Goal: Task Accomplishment & Management: Manage account settings

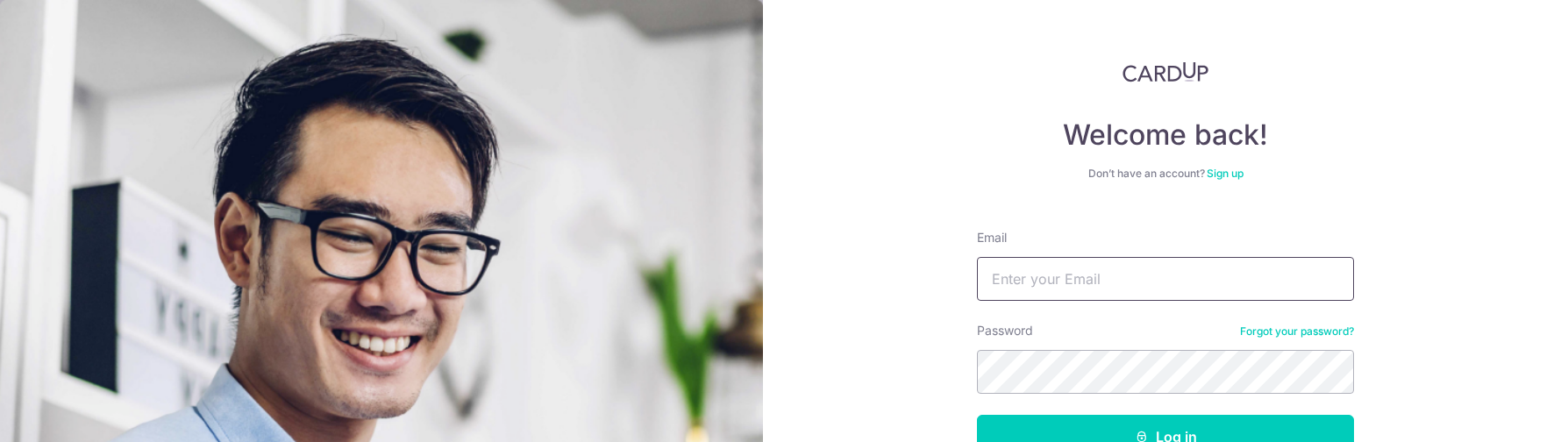
click at [1047, 276] on input "Email" at bounding box center [1166, 279] width 377 height 44
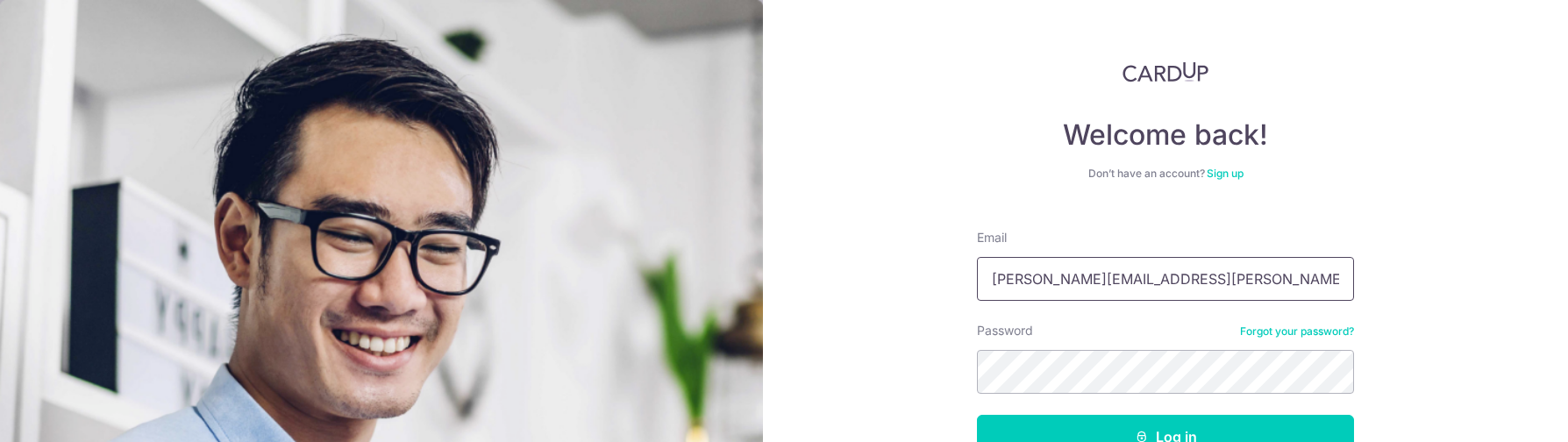
type input "[PERSON_NAME][EMAIL_ADDRESS][PERSON_NAME][DOMAIN_NAME]"
click at [977, 415] on button "Log in" at bounding box center [1166, 436] width 377 height 44
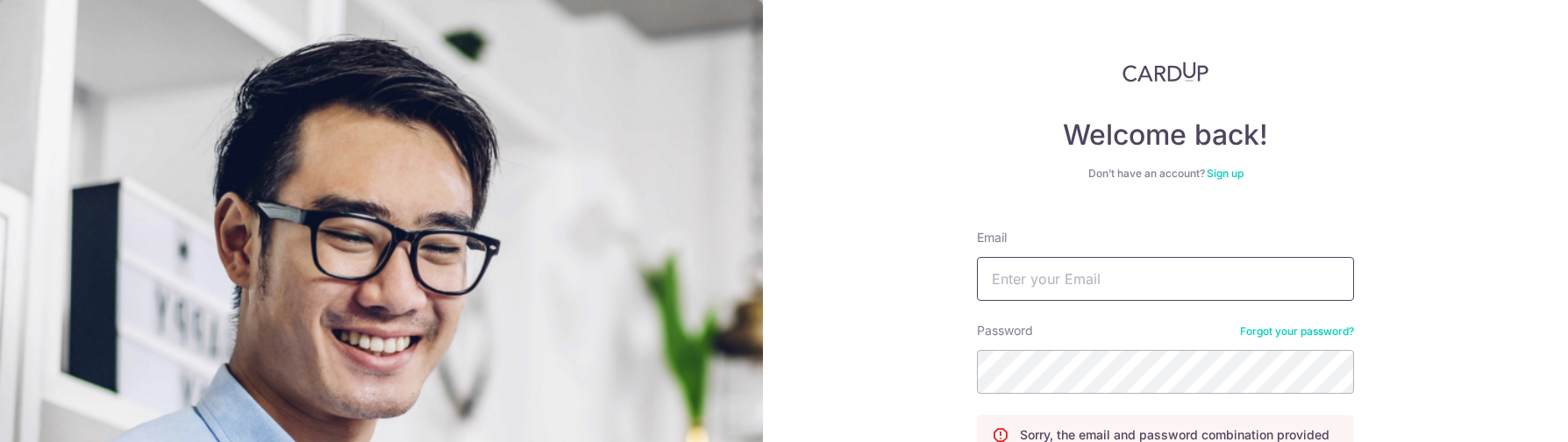
click at [1085, 289] on input "Email" at bounding box center [1166, 279] width 377 height 44
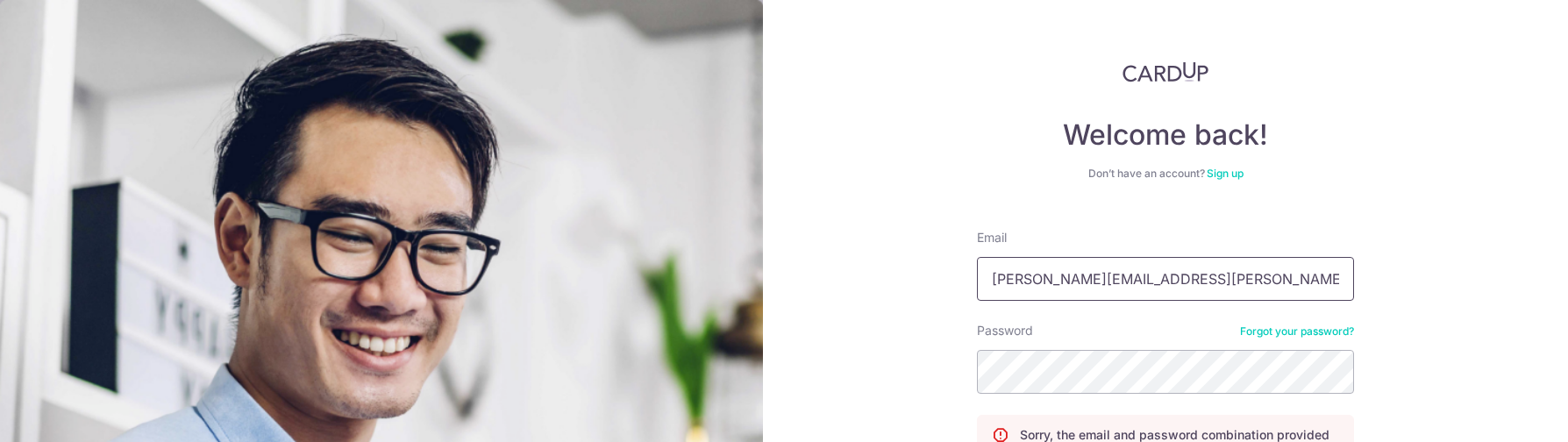
type input "[PERSON_NAME][EMAIL_ADDRESS][PERSON_NAME][DOMAIN_NAME]"
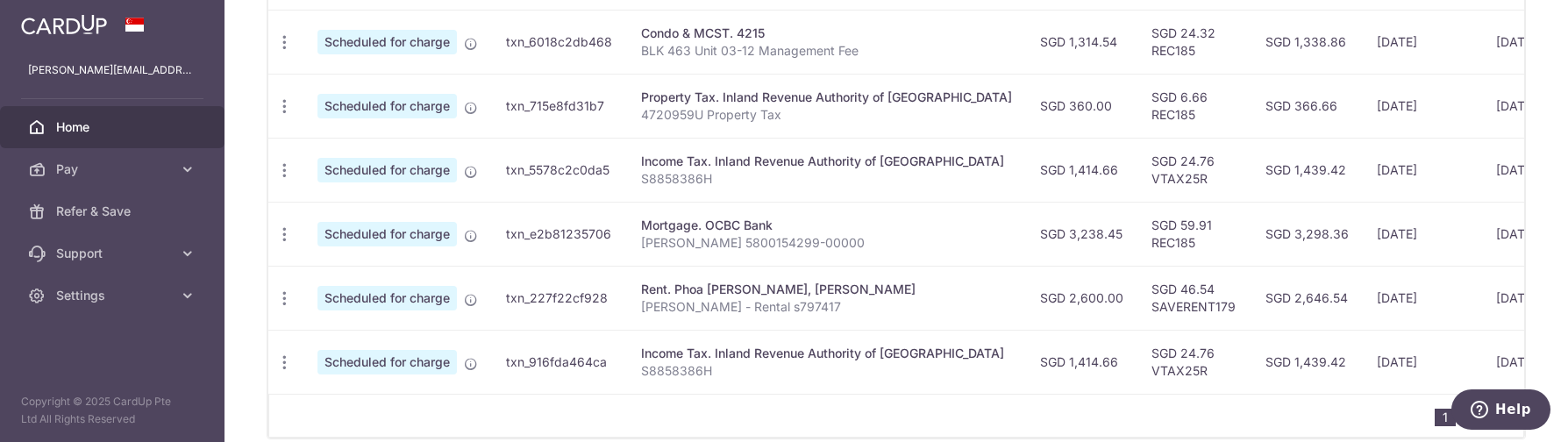
scroll to position [923, 0]
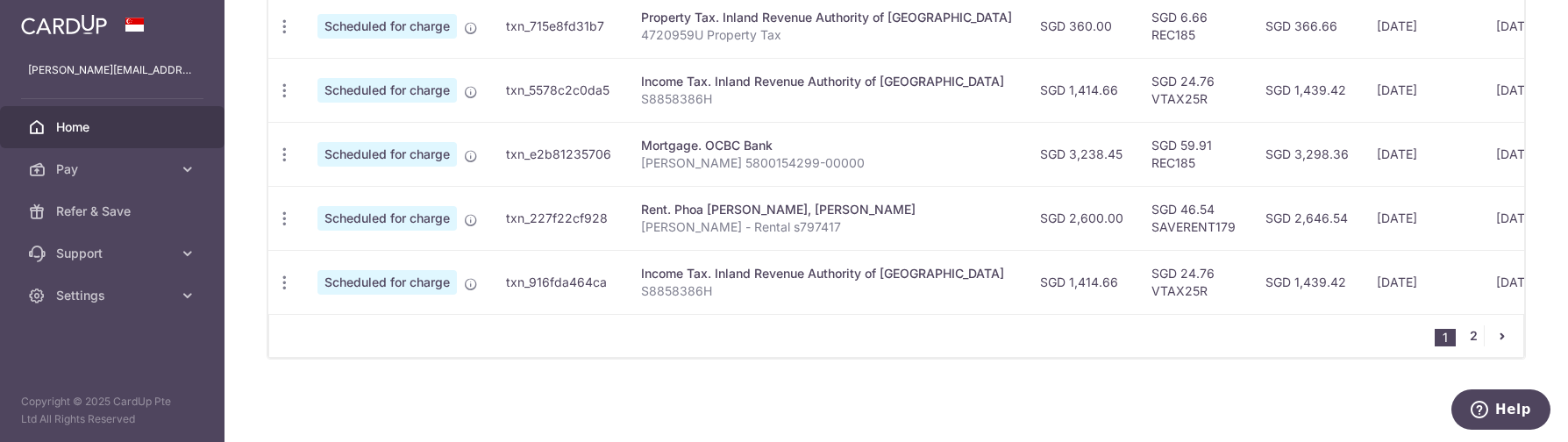
drag, startPoint x: 1464, startPoint y: 339, endPoint x: 11, endPoint y: 10, distance: 1489.8
click at [1465, 335] on link "2" at bounding box center [1474, 336] width 21 height 21
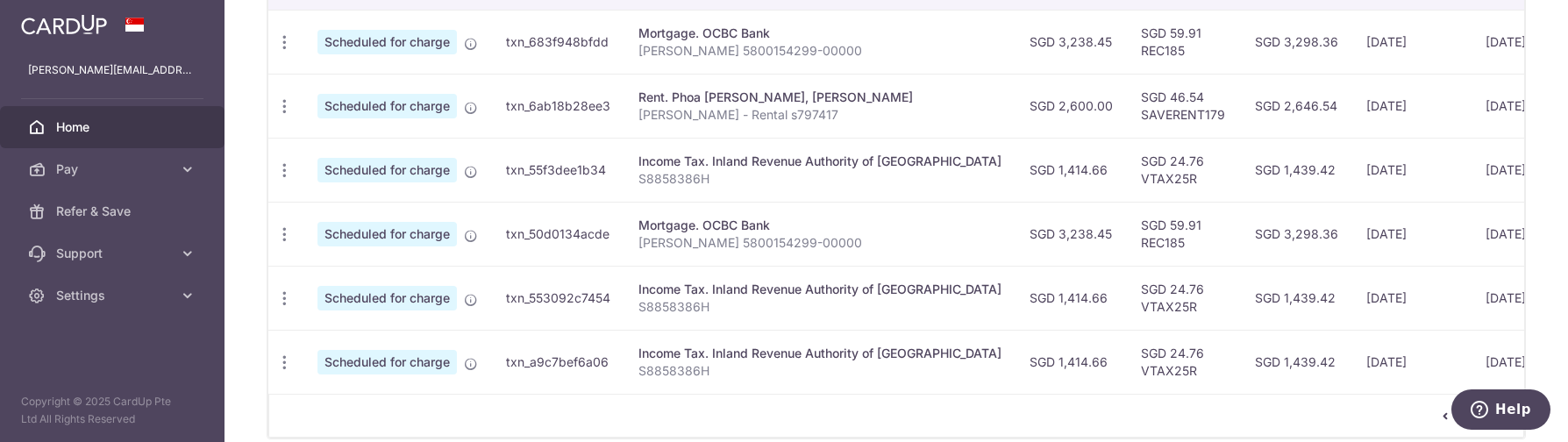
scroll to position [666, 0]
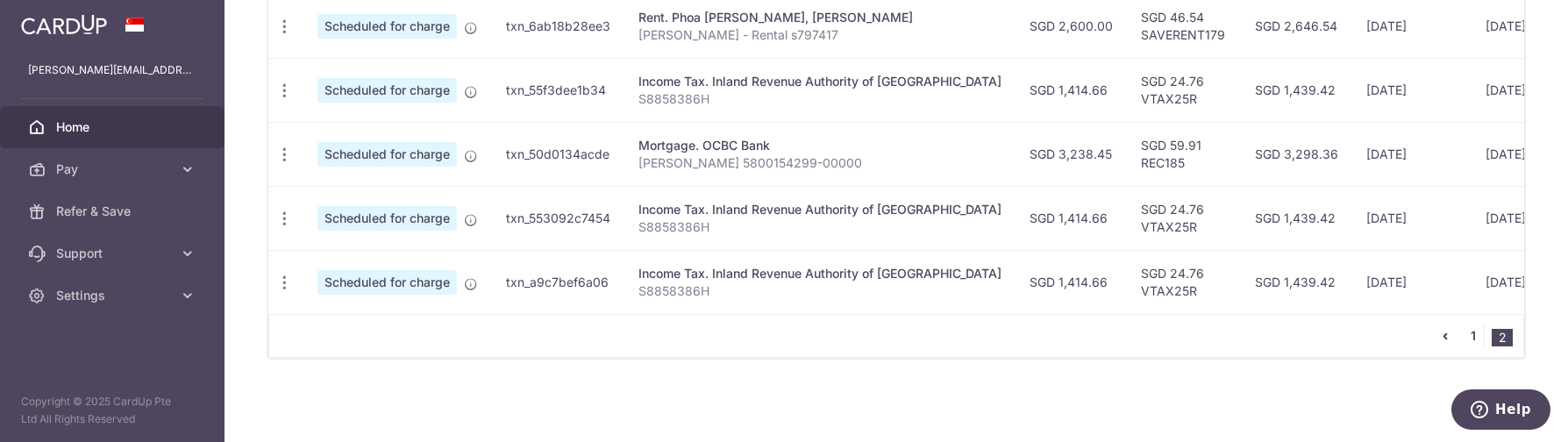
click at [1469, 335] on link "1" at bounding box center [1474, 336] width 21 height 21
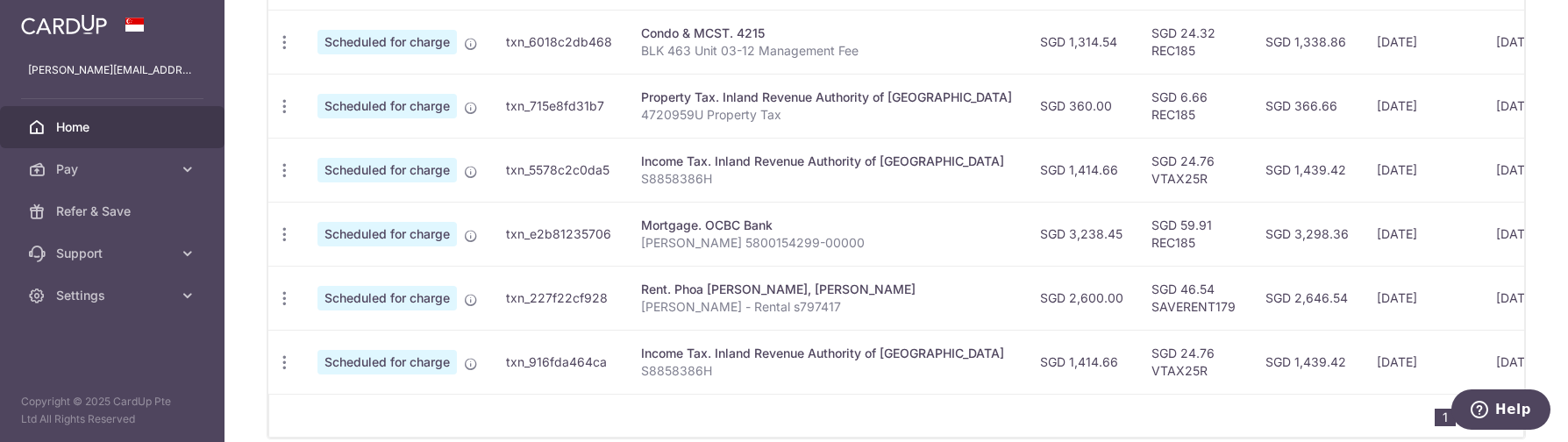
scroll to position [923, 0]
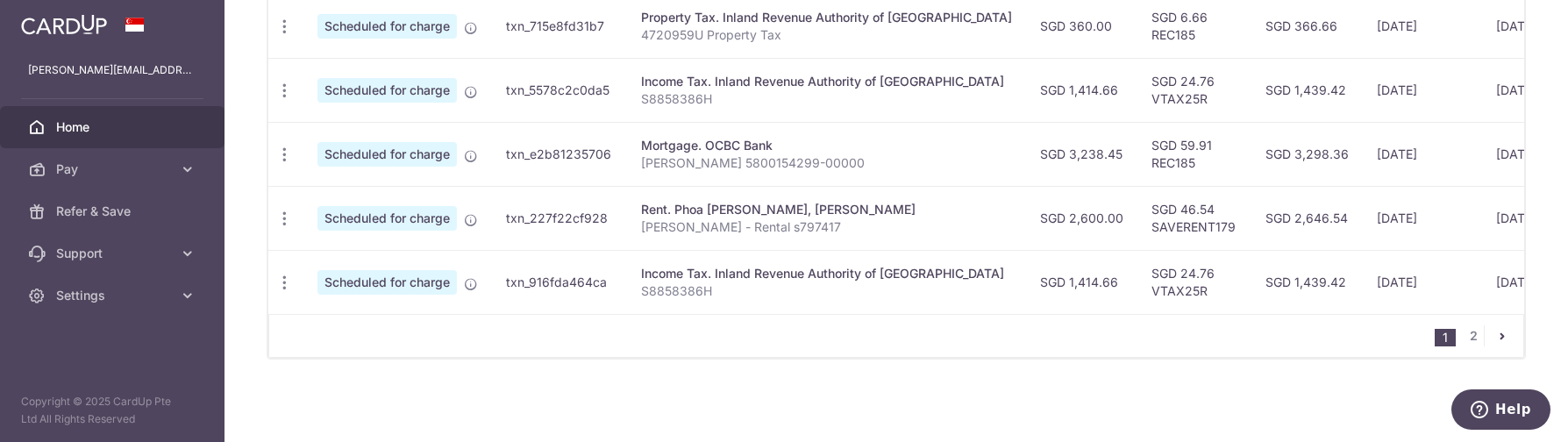
click at [1495, 336] on icon "pager" at bounding box center [1502, 336] width 14 height 14
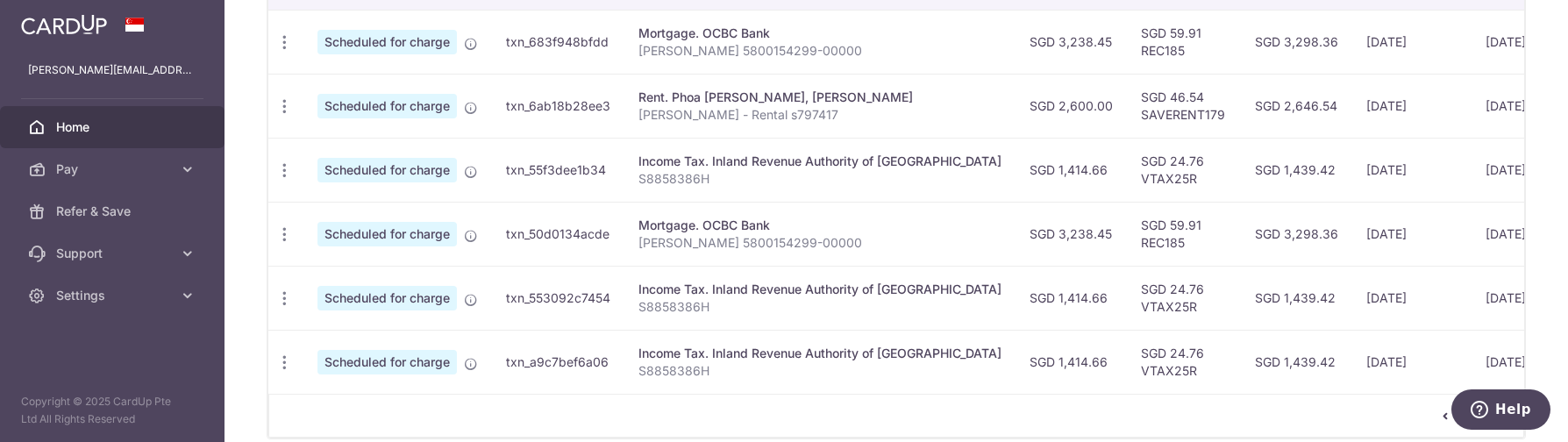
scroll to position [666, 0]
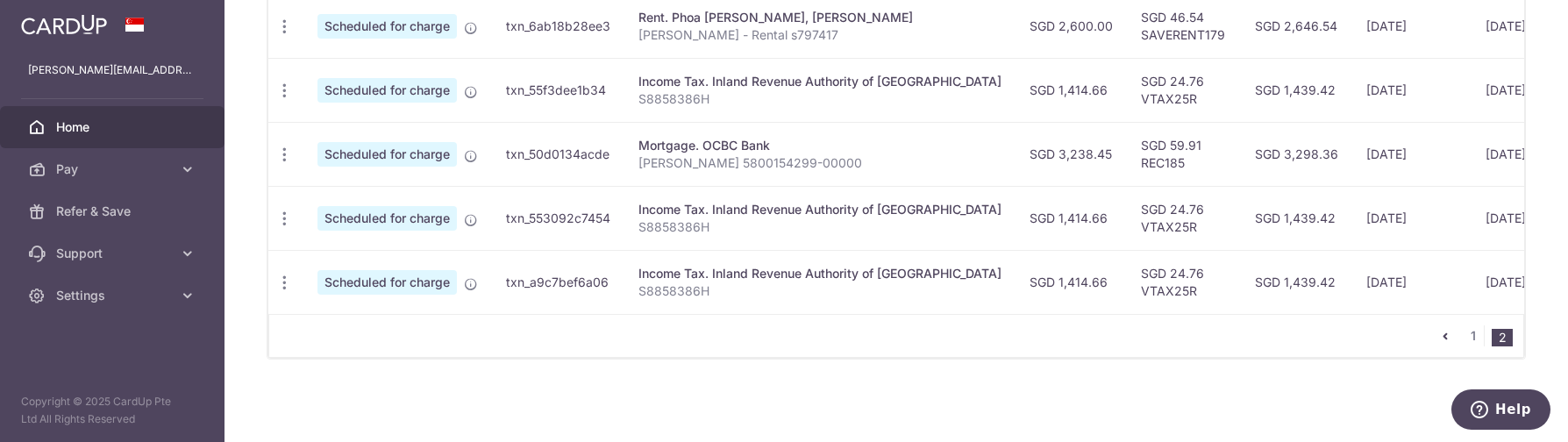
click at [1439, 335] on icon "pager" at bounding box center [1446, 336] width 14 height 14
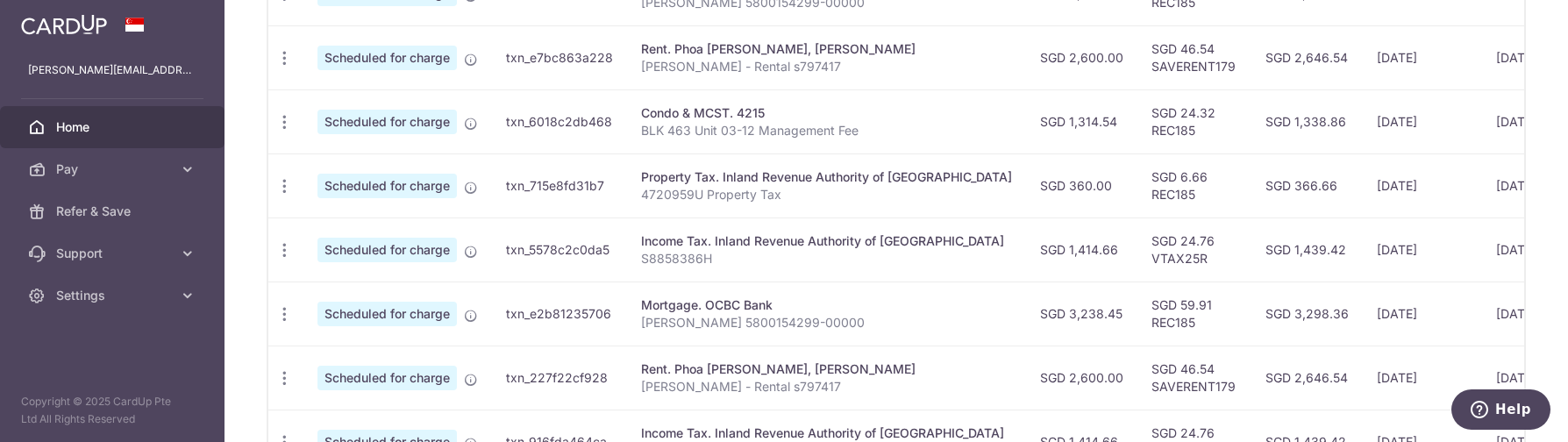
scroll to position [923, 0]
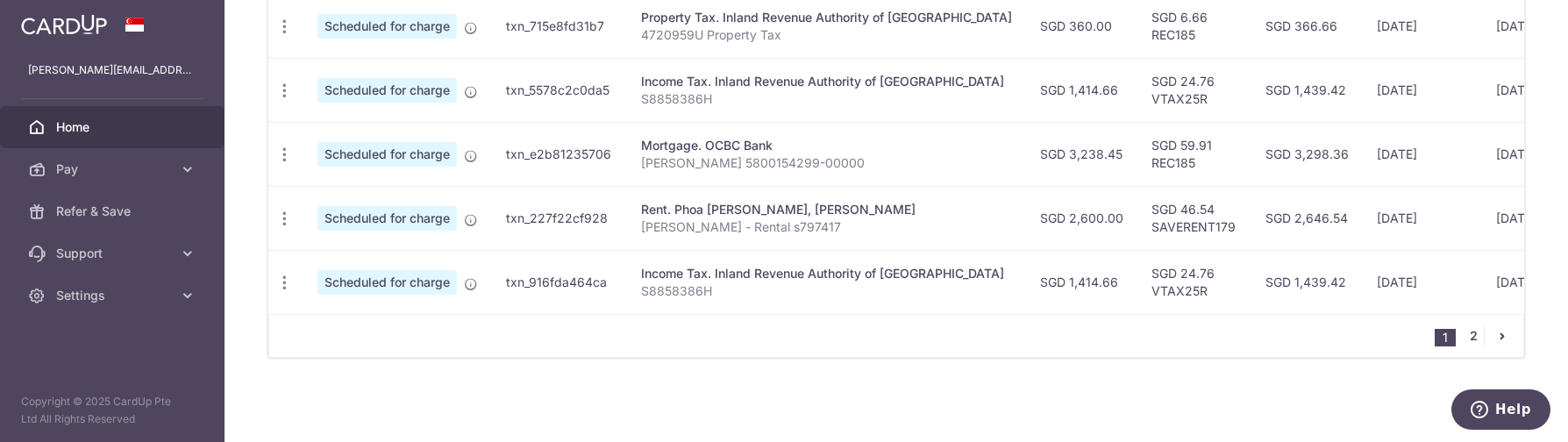
click at [1463, 334] on link "2" at bounding box center [1474, 336] width 21 height 21
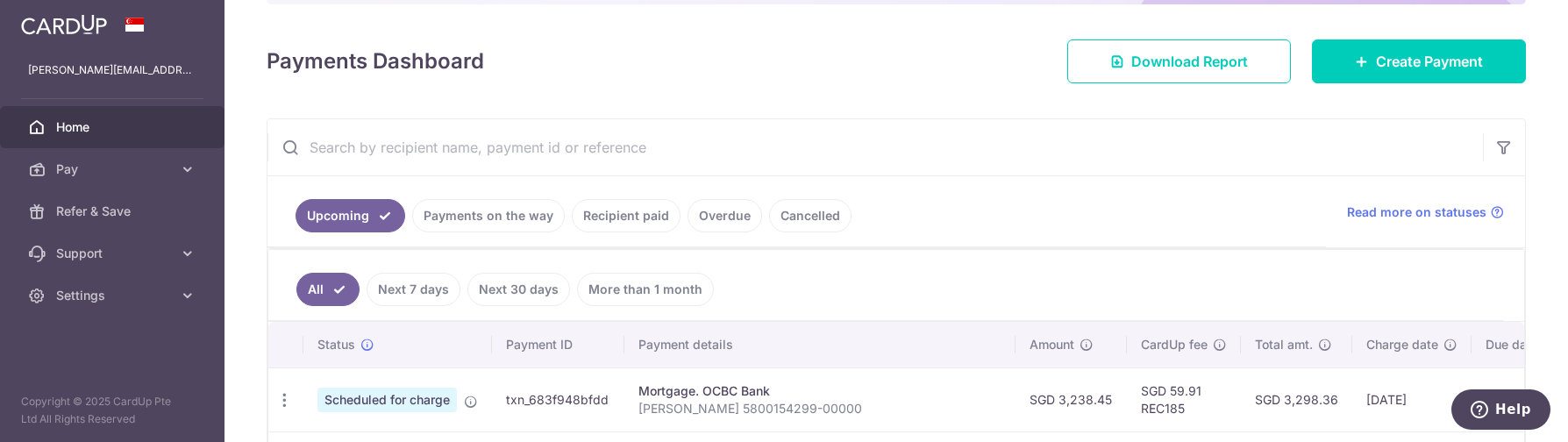
scroll to position [666, 0]
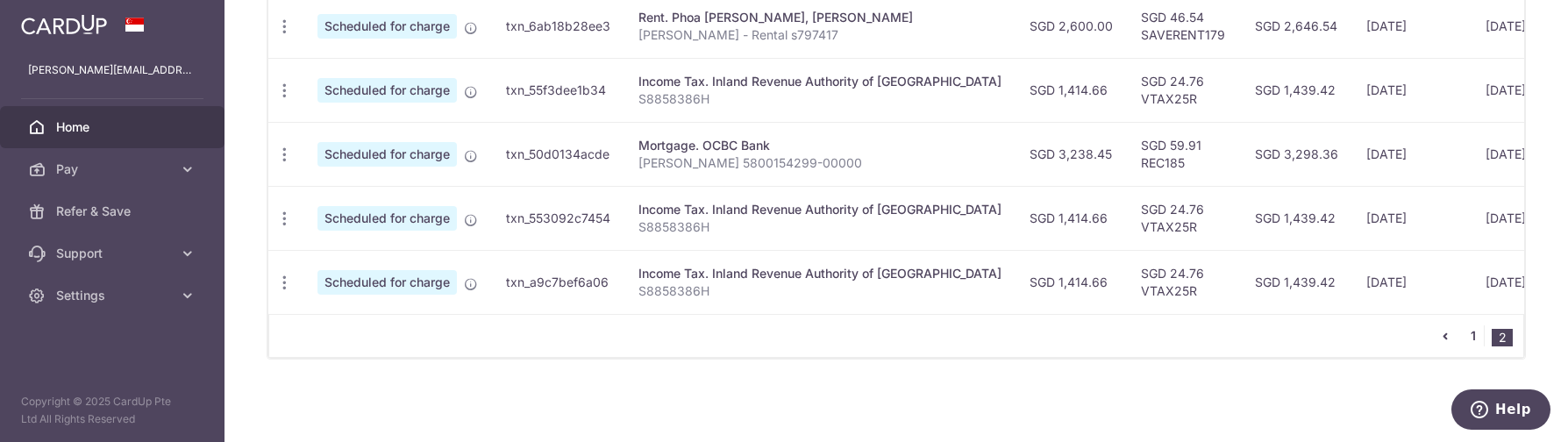
click at [1463, 338] on link "1" at bounding box center [1474, 336] width 21 height 21
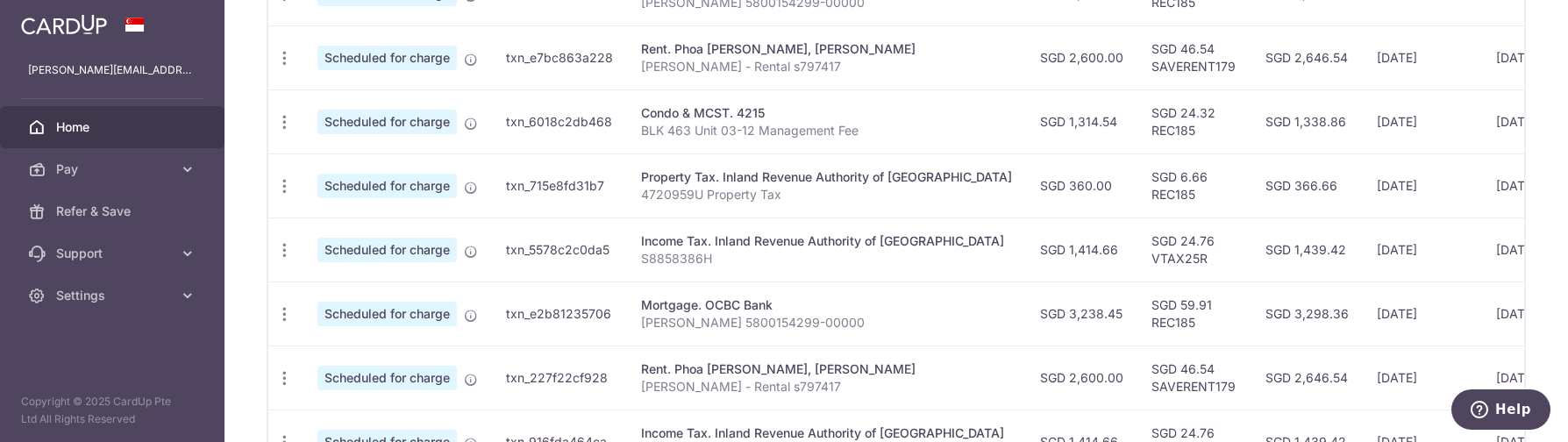
scroll to position [923, 0]
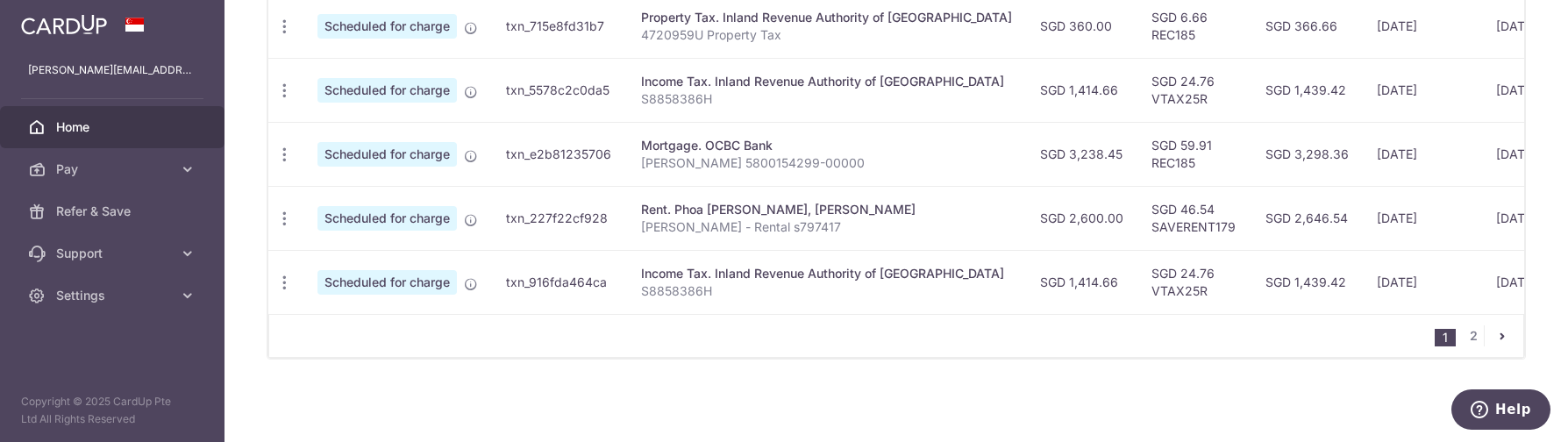
click at [1495, 331] on icon "pager" at bounding box center [1502, 336] width 14 height 14
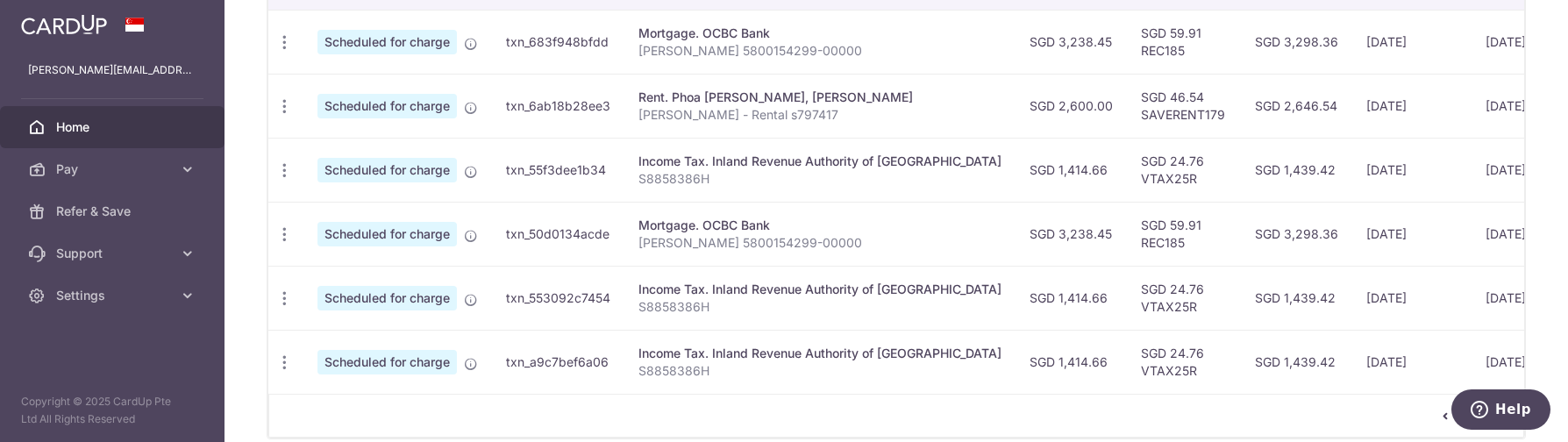
scroll to position [666, 0]
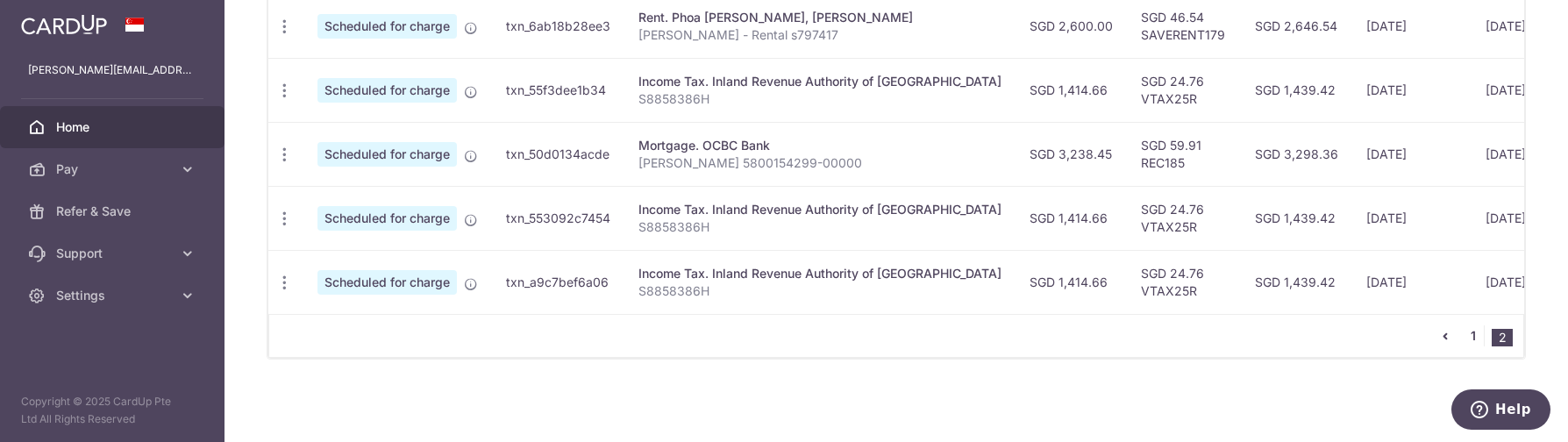
click at [1463, 335] on link "1" at bounding box center [1474, 336] width 21 height 21
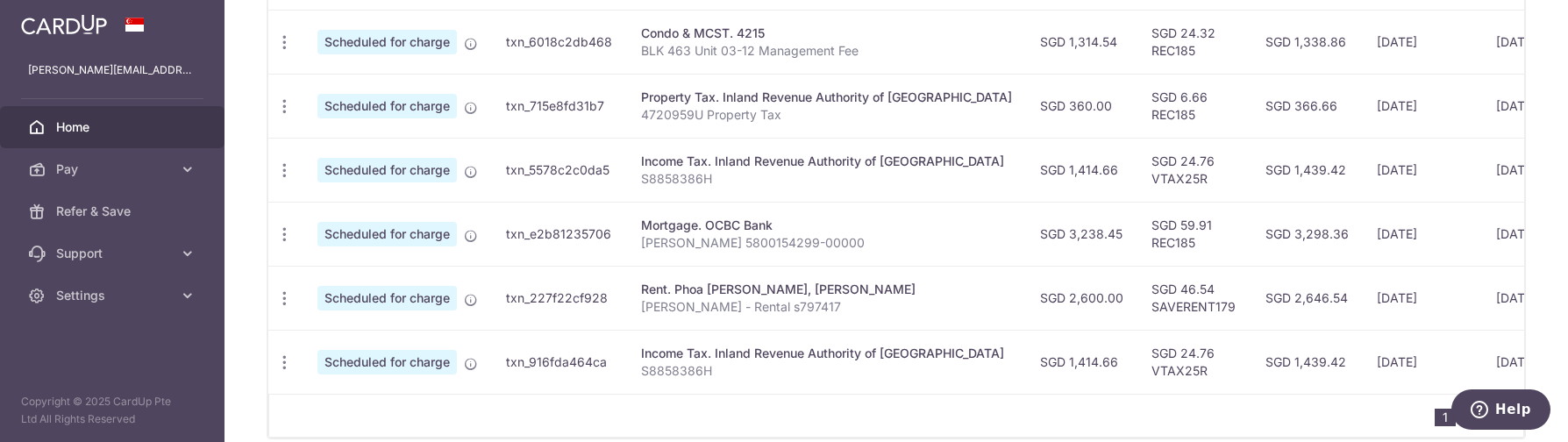
scroll to position [923, 0]
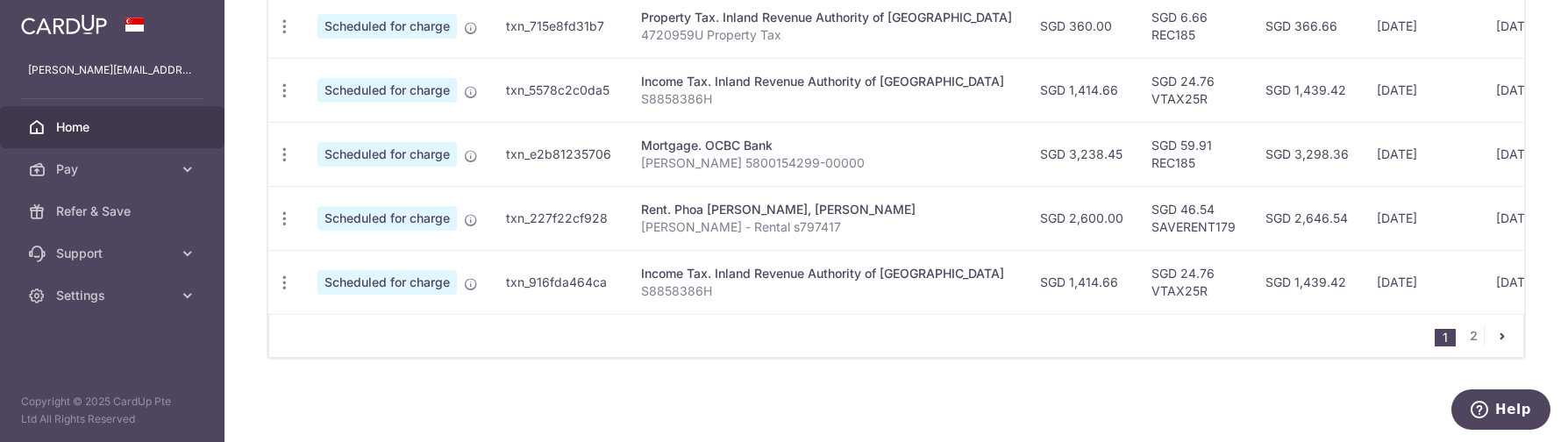
click at [1495, 330] on icon "pager" at bounding box center [1502, 336] width 14 height 14
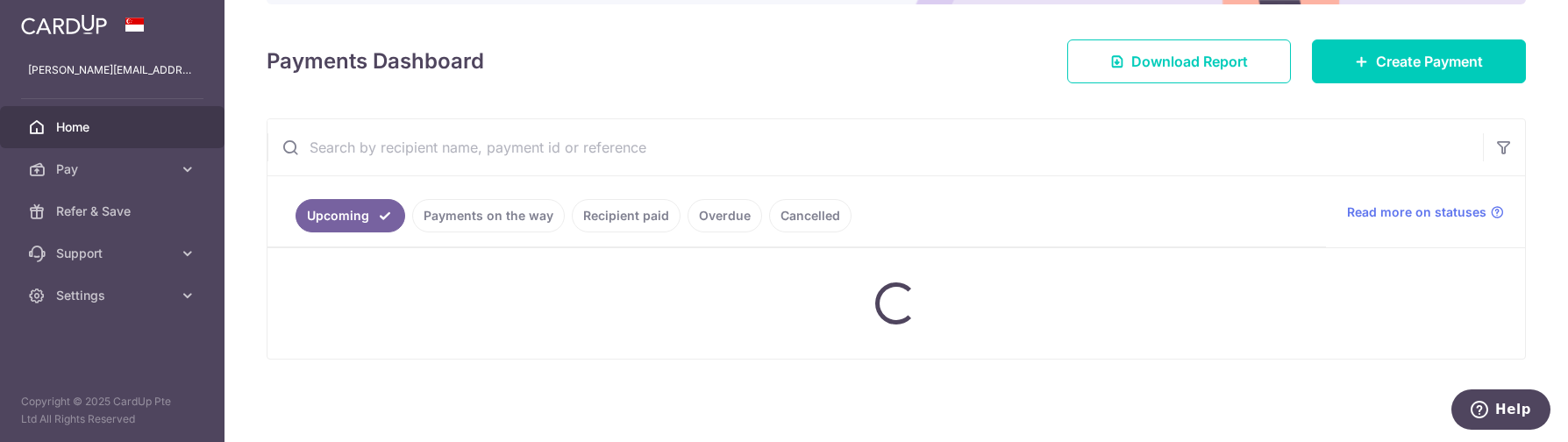
scroll to position [221, 0]
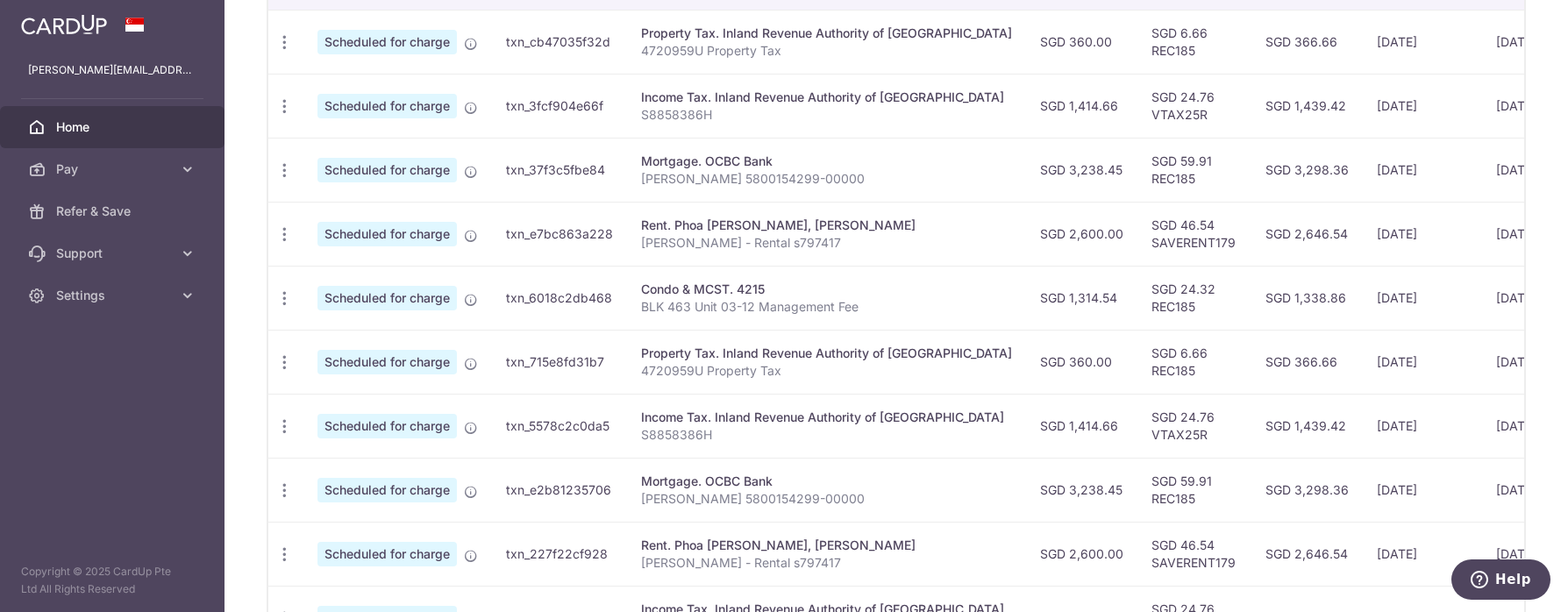
scroll to position [491, 0]
